Goal: Use online tool/utility: Utilize a website feature to perform a specific function

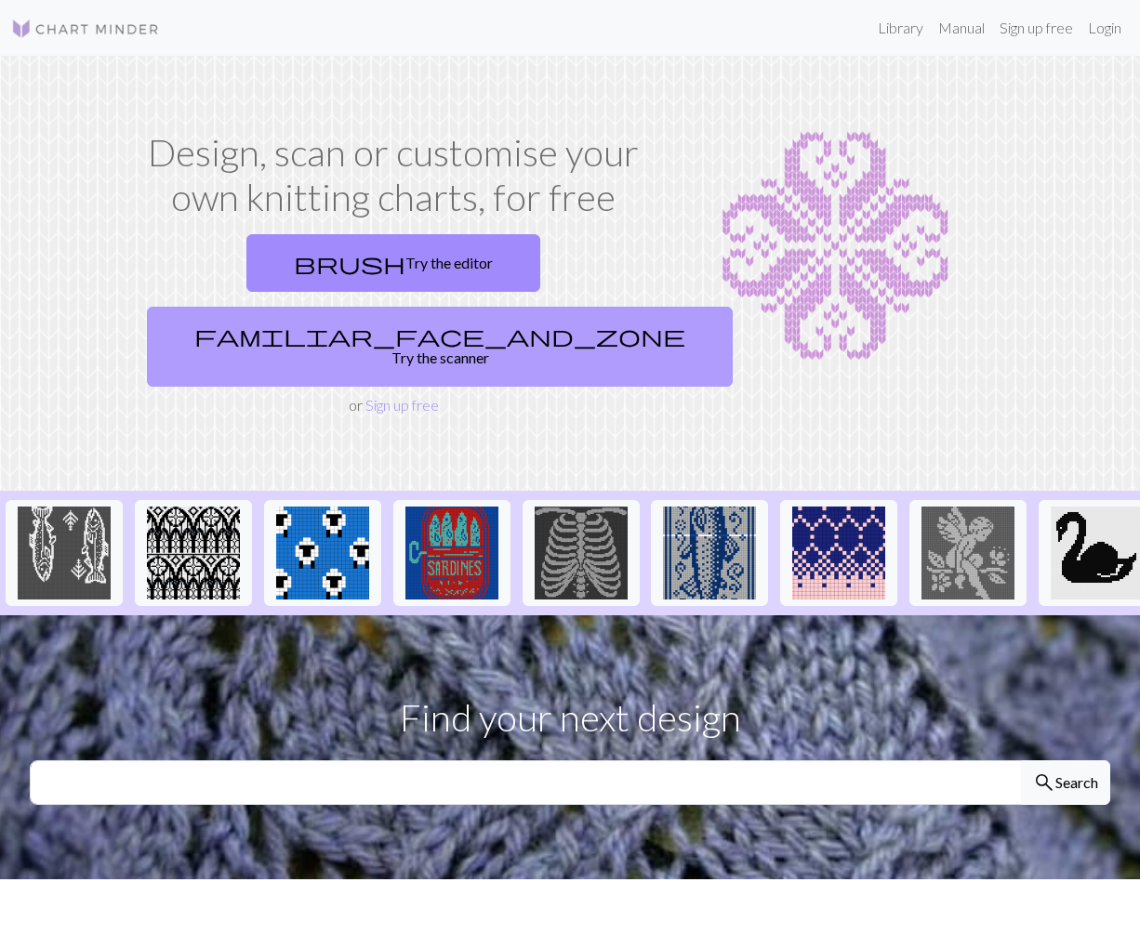
click at [507, 307] on link "familiar_face_and_zone Try the scanner" at bounding box center [440, 347] width 586 height 80
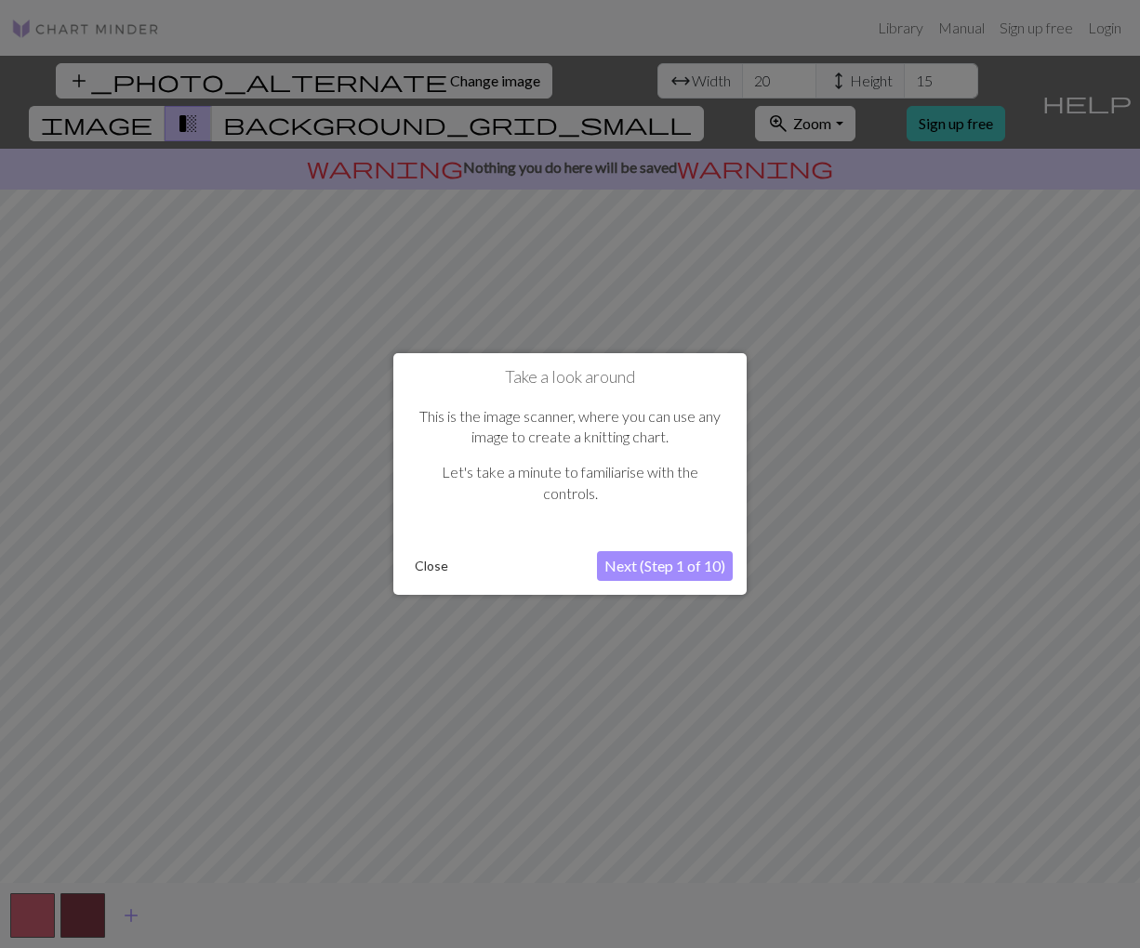
click at [671, 569] on button "Next (Step 1 of 10)" at bounding box center [665, 566] width 136 height 30
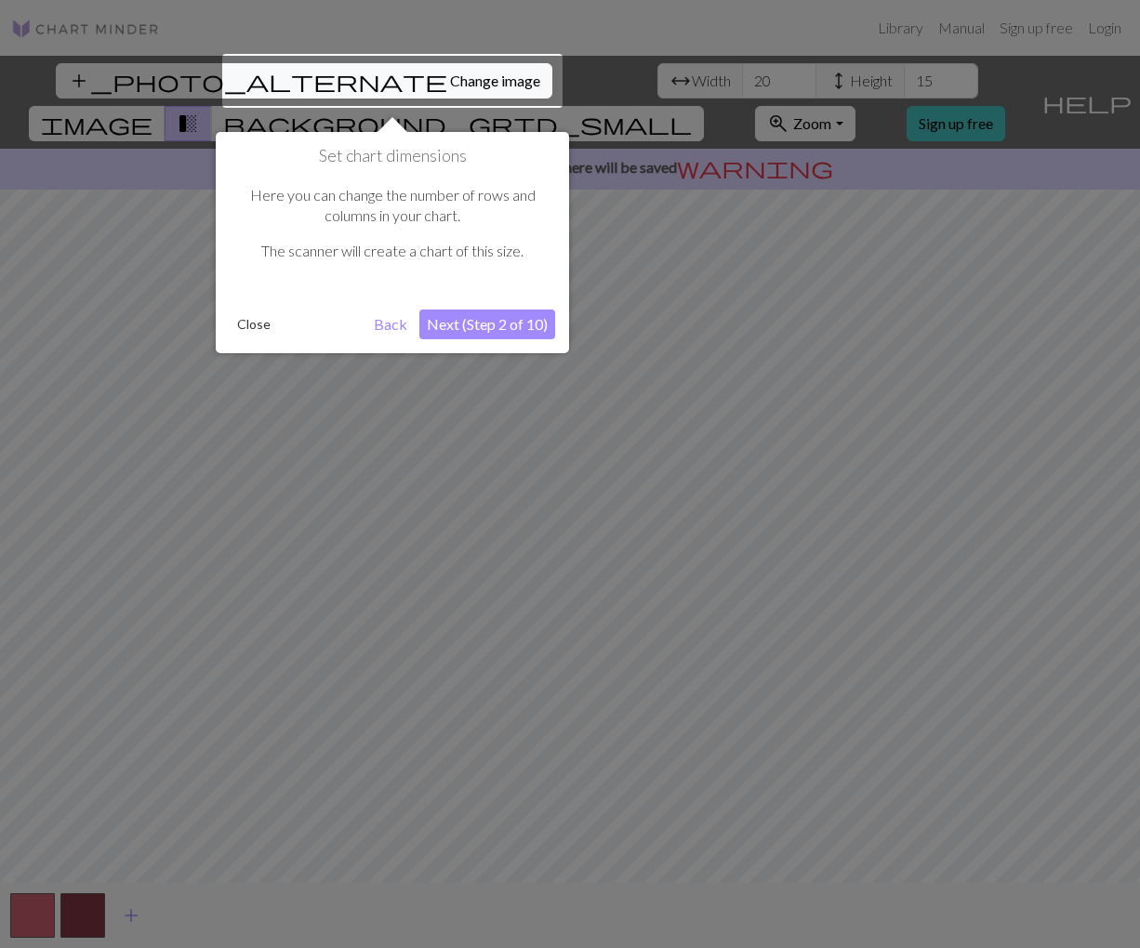
click at [248, 77] on div at bounding box center [392, 81] width 340 height 54
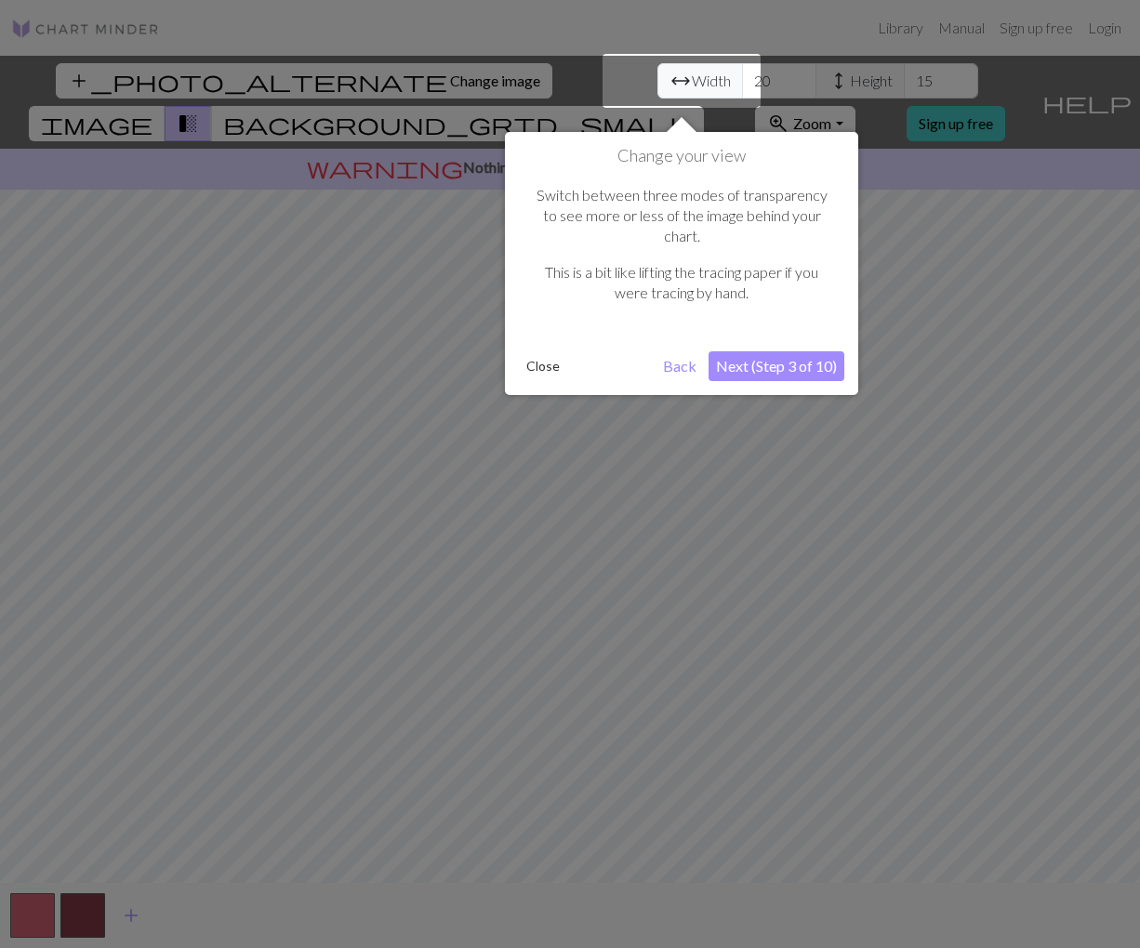
click at [782, 351] on button "Next (Step 3 of 10)" at bounding box center [776, 366] width 136 height 30
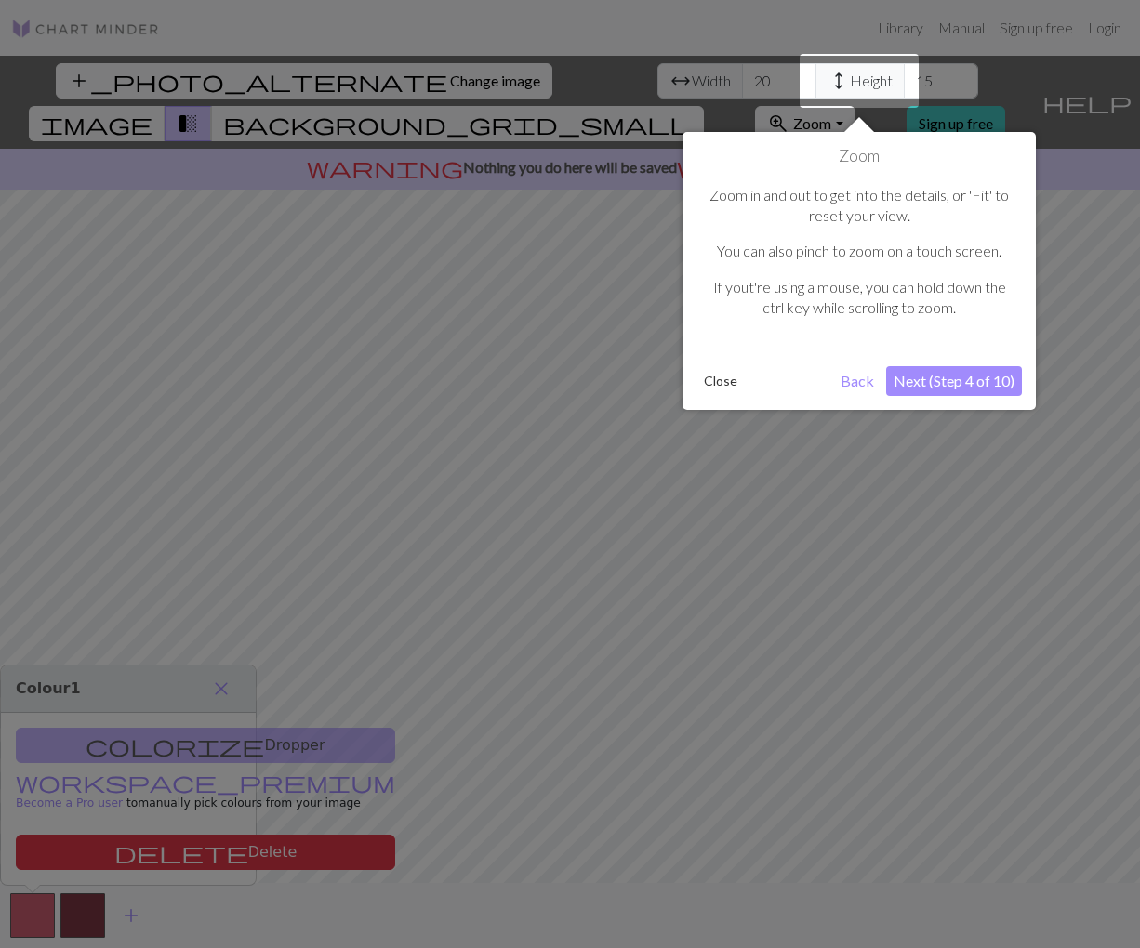
click at [967, 382] on button "Next (Step 4 of 10)" at bounding box center [954, 381] width 136 height 30
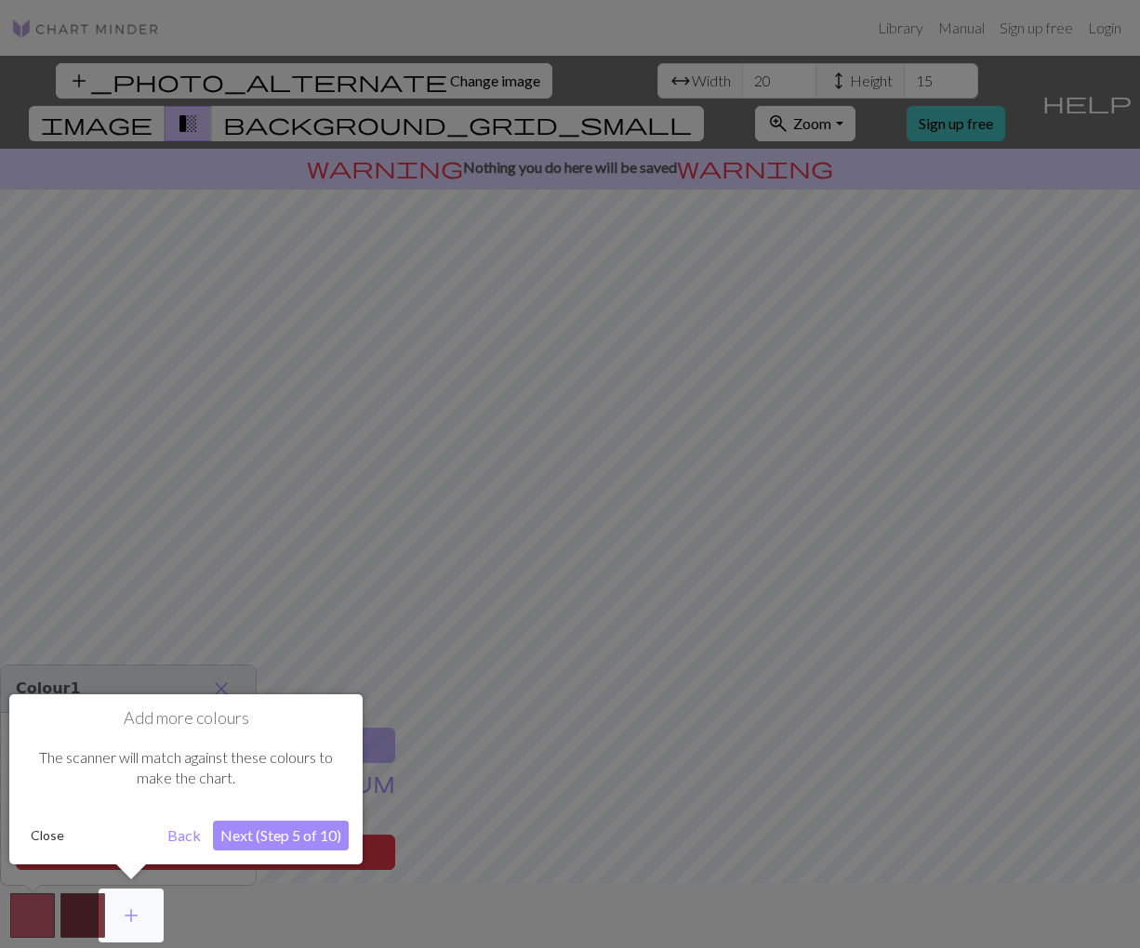
click at [268, 846] on button "Next (Step 5 of 10)" at bounding box center [281, 836] width 136 height 30
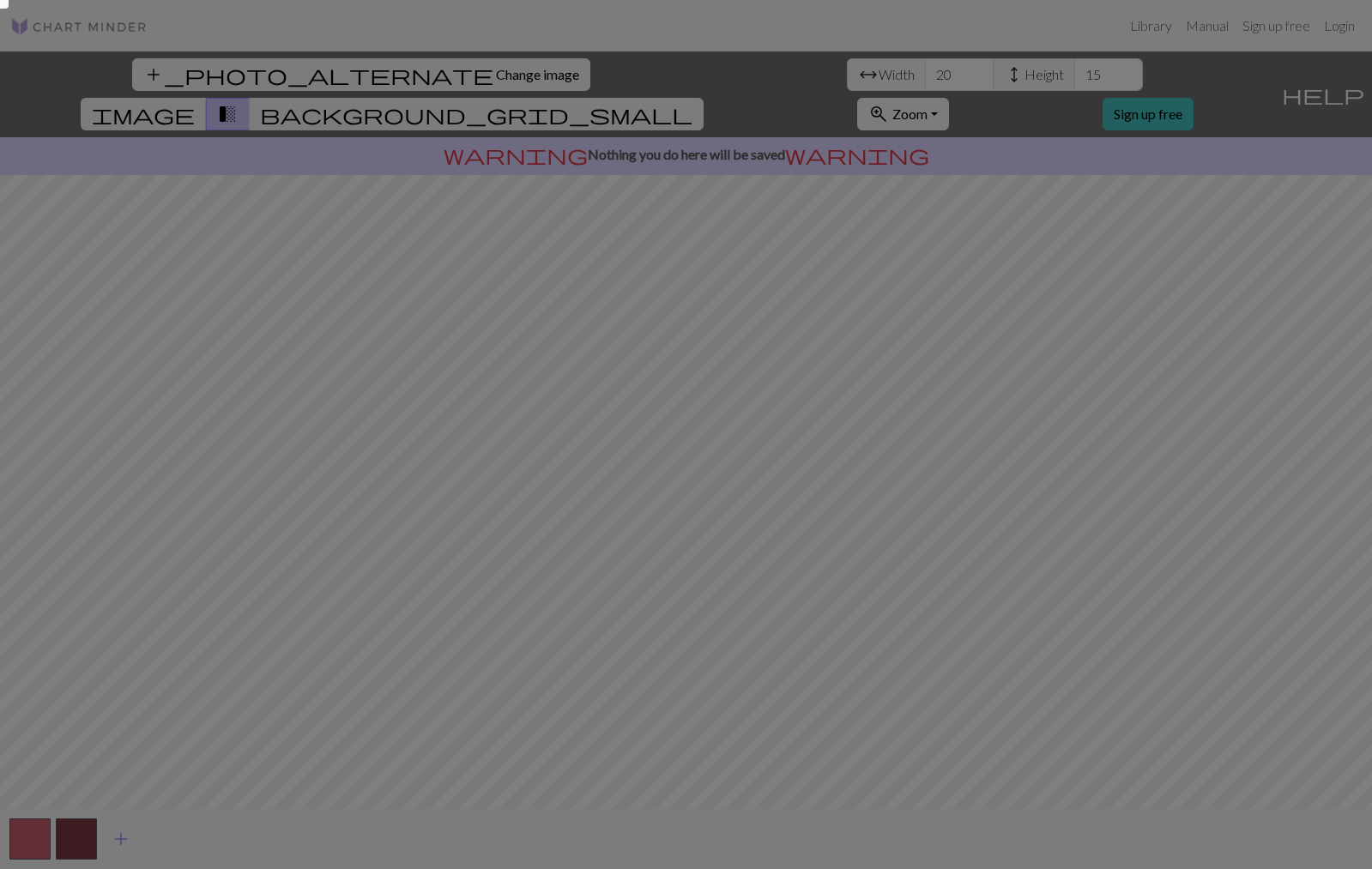
click at [821, 499] on div at bounding box center [686, 437] width 1372 height 875
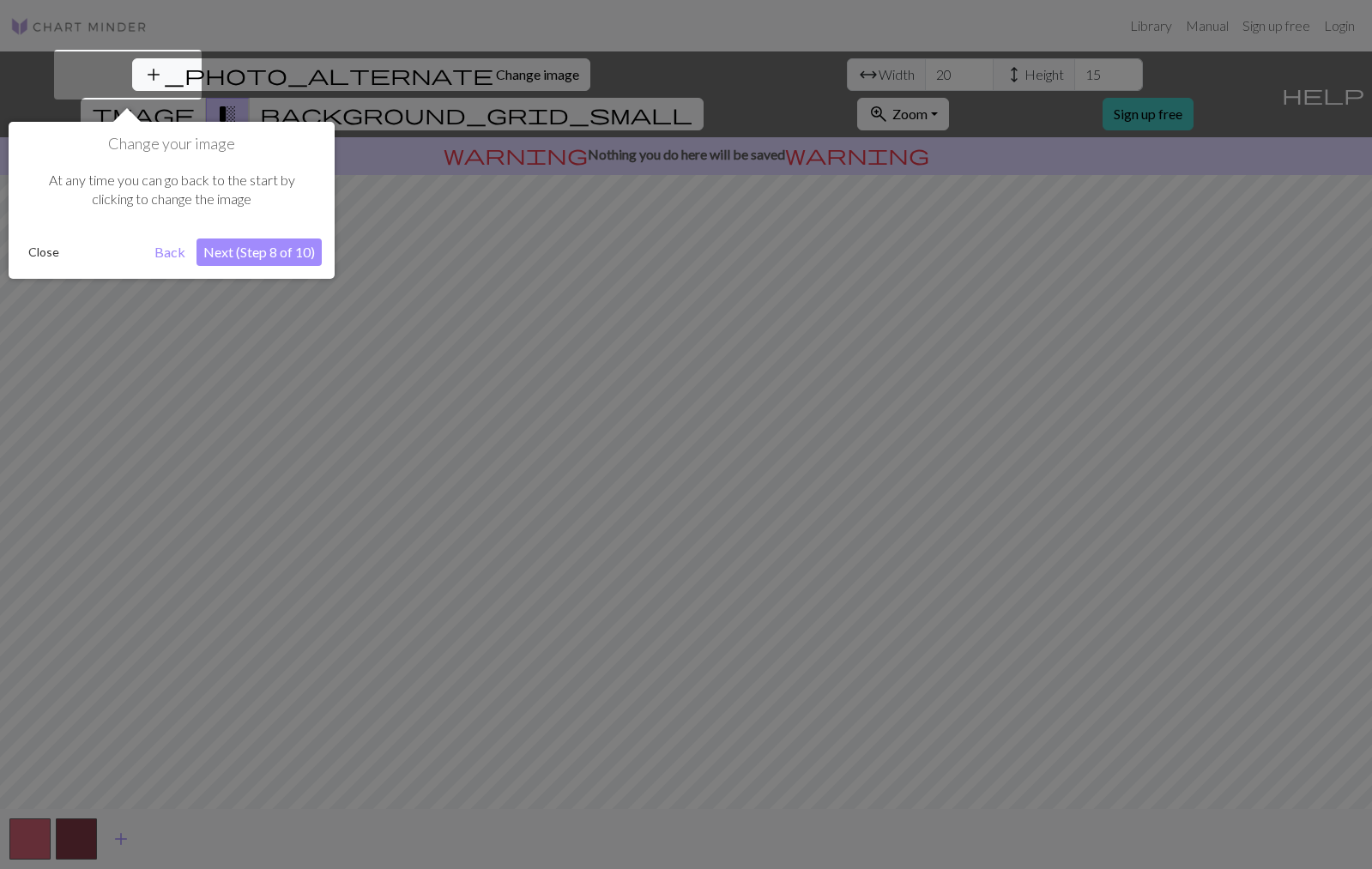
click at [238, 252] on button "Next (Step 8 of 10)" at bounding box center [259, 252] width 125 height 28
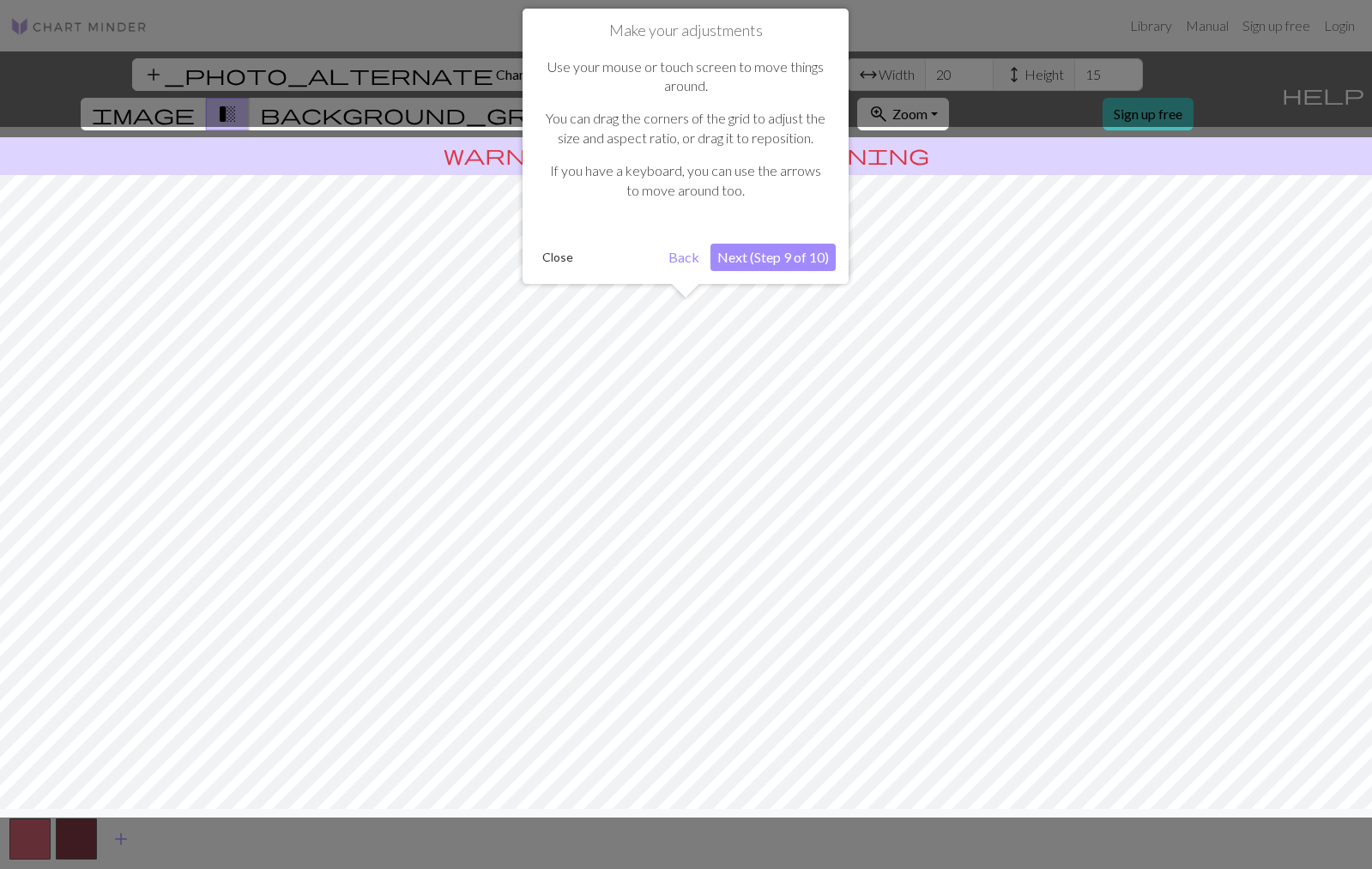
click at [793, 263] on button "Next (Step 9 of 10)" at bounding box center [773, 257] width 125 height 28
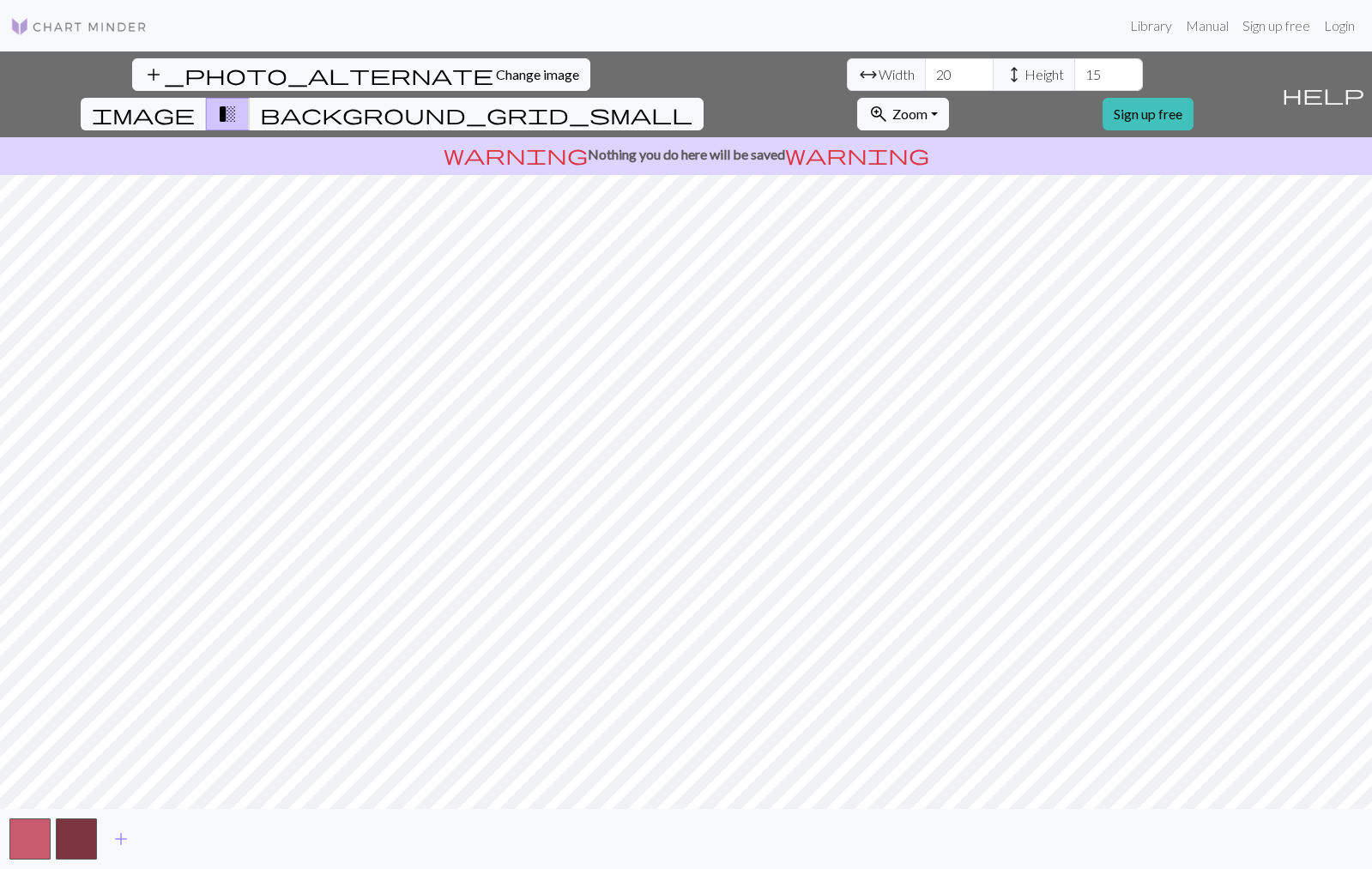
click at [858, 74] on span "arrow_range" at bounding box center [868, 75] width 20 height 24
click at [925, 80] on input "19" at bounding box center [959, 74] width 68 height 32
click at [925, 79] on input "18" at bounding box center [959, 74] width 68 height 32
click at [925, 69] on input "19" at bounding box center [959, 74] width 68 height 32
click at [925, 69] on input "21" at bounding box center [959, 74] width 68 height 32
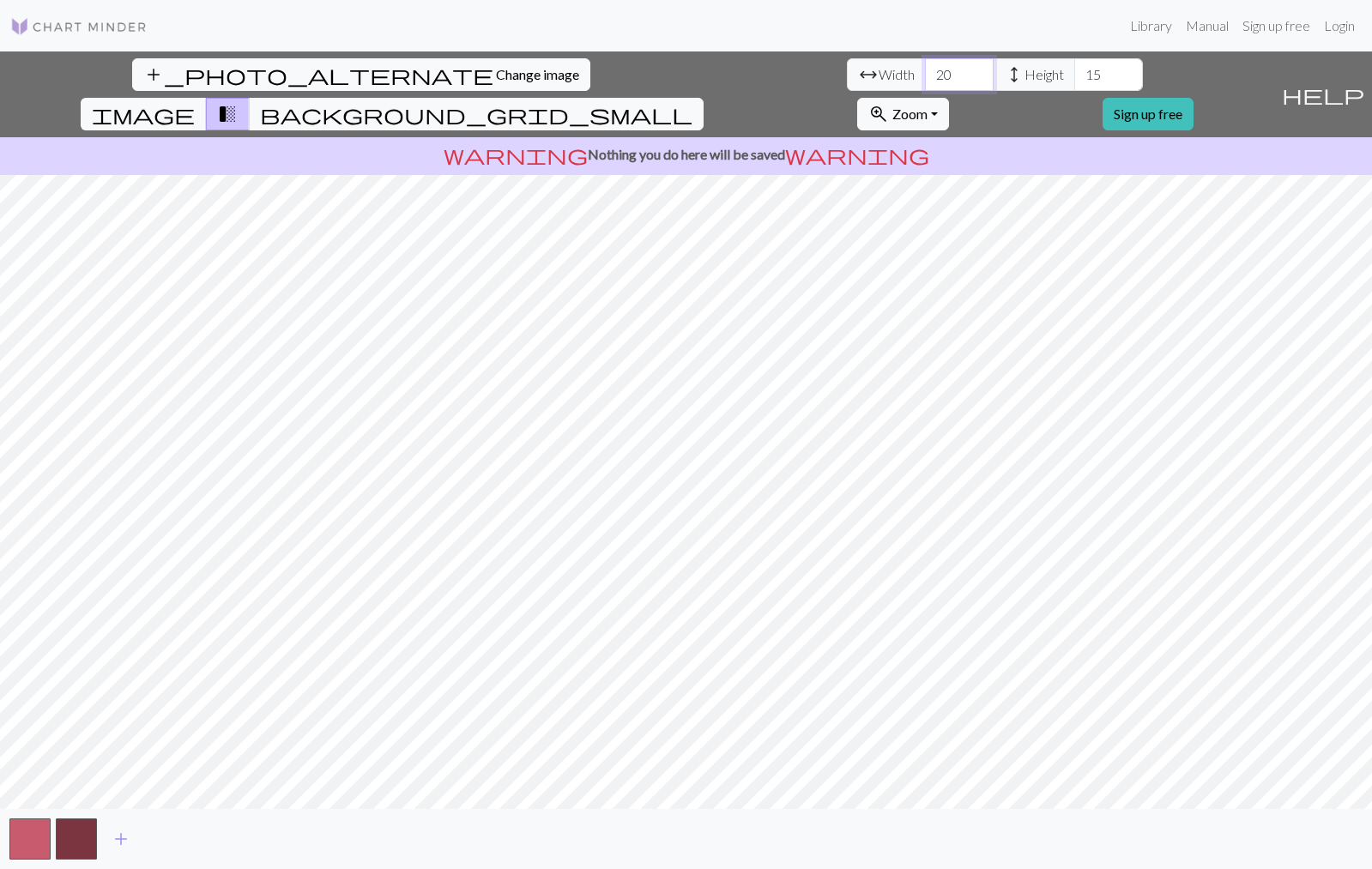
type input "20"
click at [925, 83] on input "20" at bounding box center [959, 74] width 68 height 32
